Goal: Task Accomplishment & Management: Manage account settings

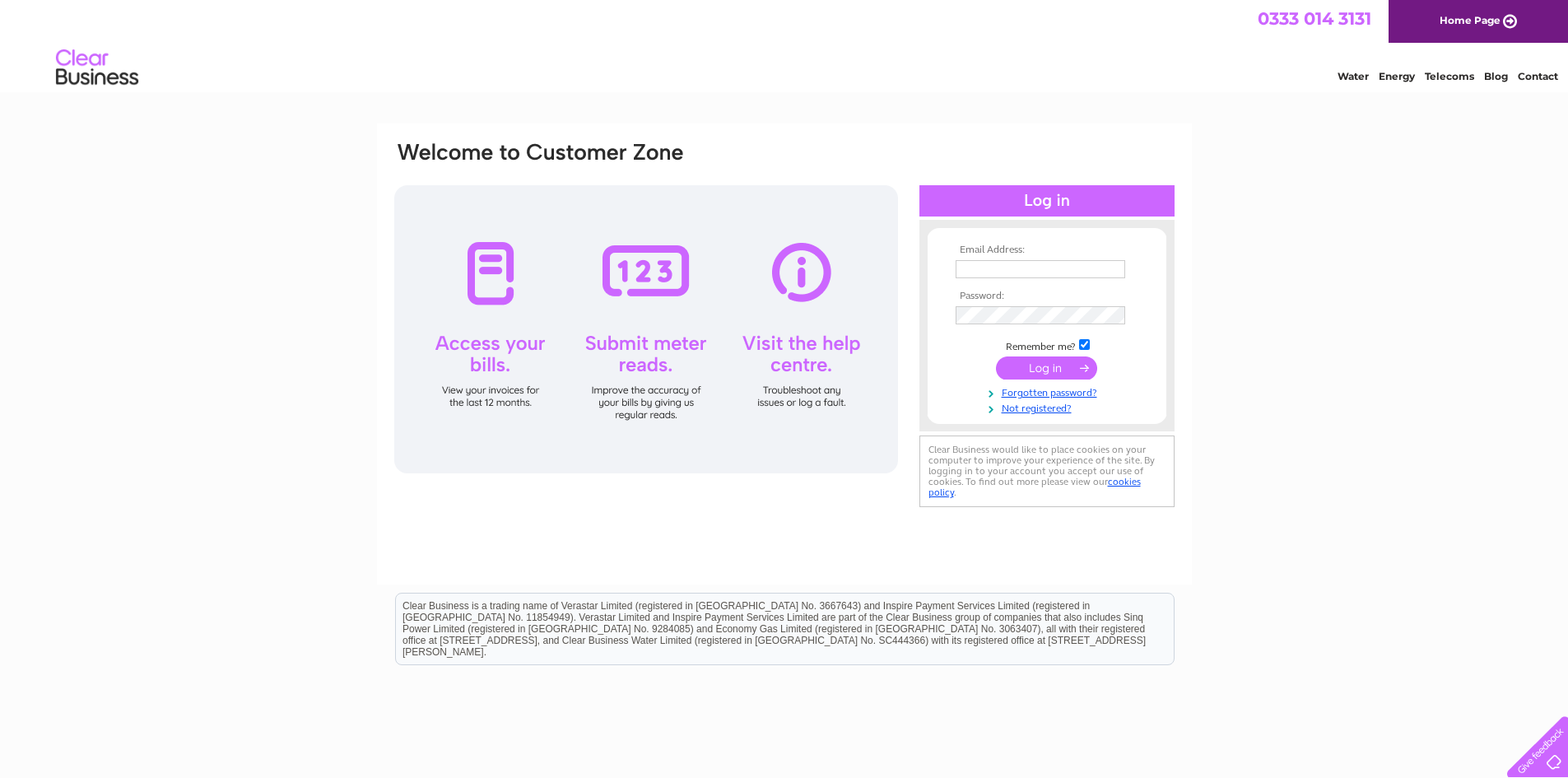
type input "hmurray@hendersonwarnock.com"
click at [1072, 368] on input "submit" at bounding box center [1047, 368] width 101 height 23
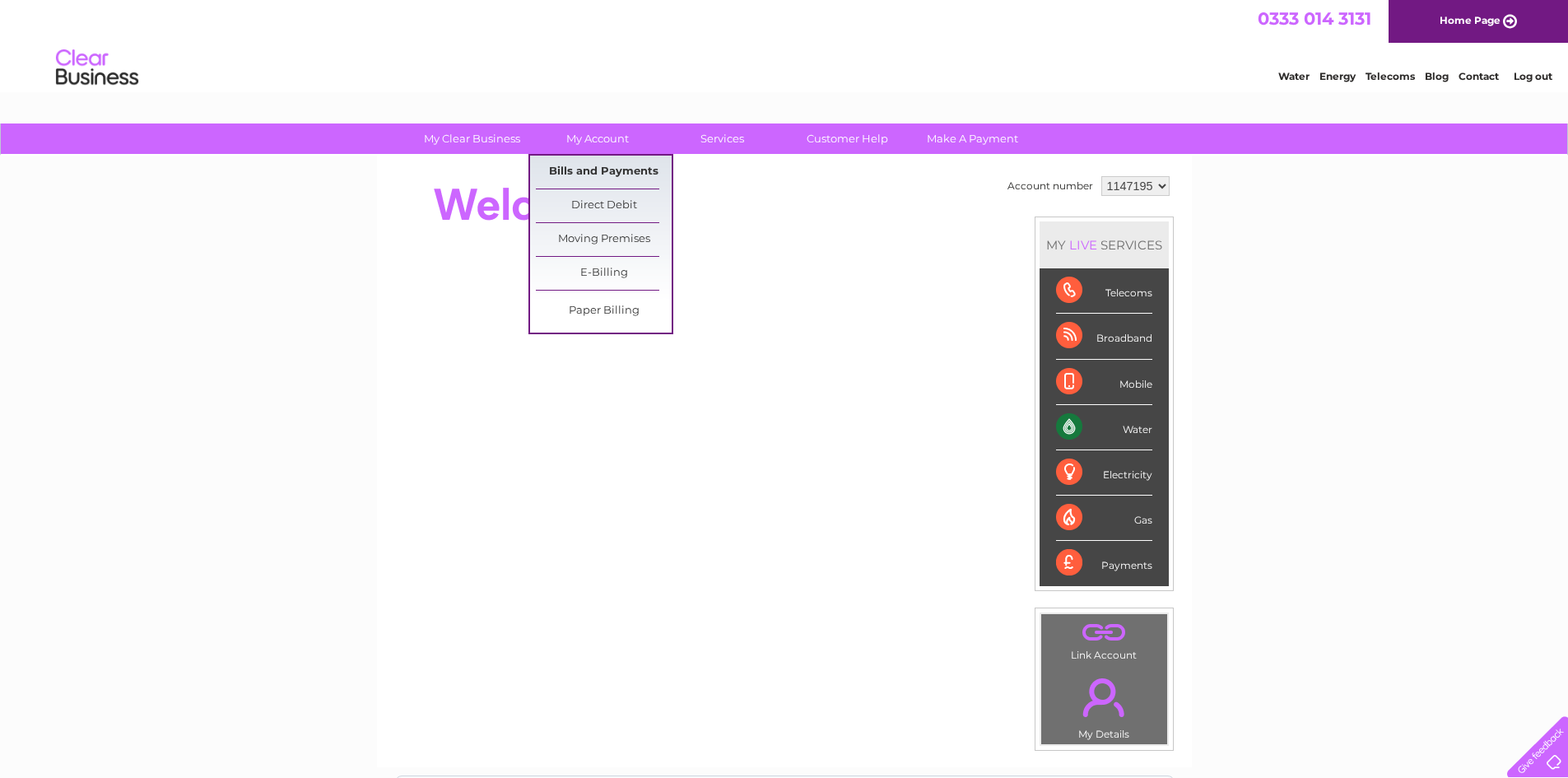
click at [602, 170] on link "Bills and Payments" at bounding box center [603, 171] width 136 height 33
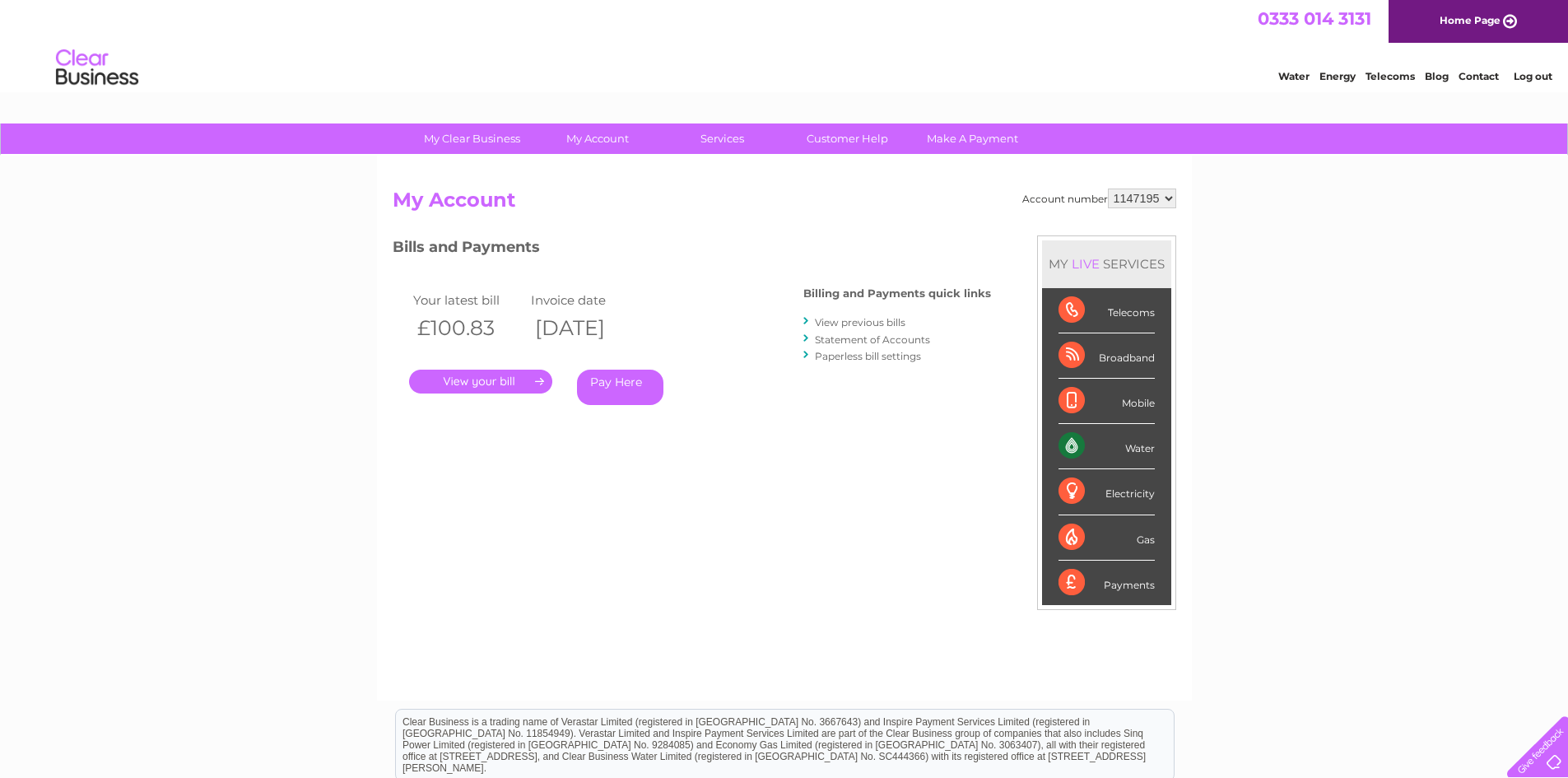
click at [491, 381] on link "." at bounding box center [481, 381] width 143 height 24
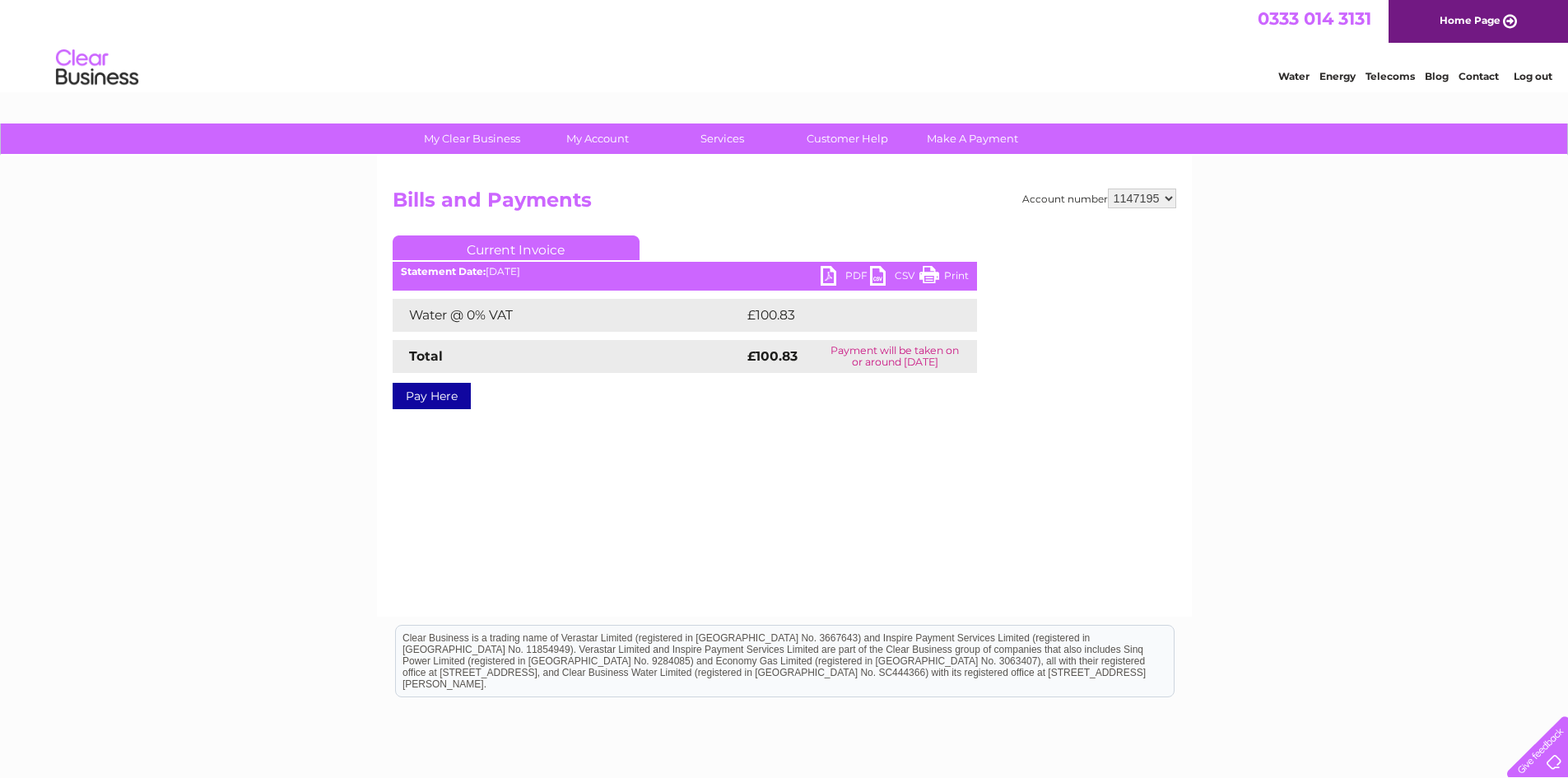
click at [377, 471] on div "Account number 1147195 Bills and Payments Current Invoice PDF CSV Print £100.83" at bounding box center [784, 386] width 815 height 462
click at [850, 272] on link "PDF" at bounding box center [845, 278] width 50 height 24
click at [1545, 78] on link "Log out" at bounding box center [1533, 76] width 39 height 13
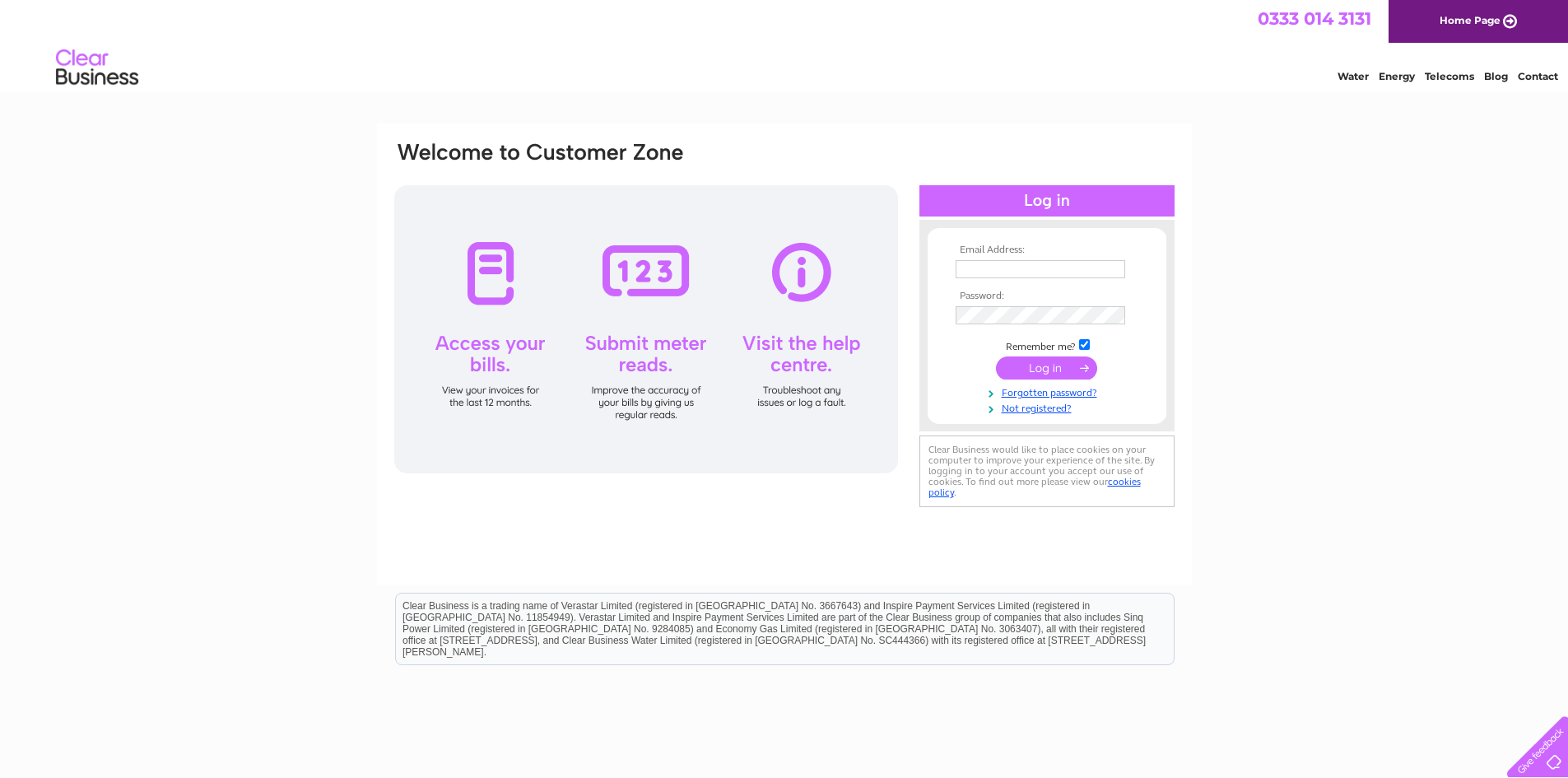
type input "[EMAIL_ADDRESS][DOMAIN_NAME]"
click at [256, 315] on div "Email Address: [EMAIL_ADDRESS][DOMAIN_NAME] Password:" at bounding box center [784, 494] width 1568 height 743
